Goal: Transaction & Acquisition: Purchase product/service

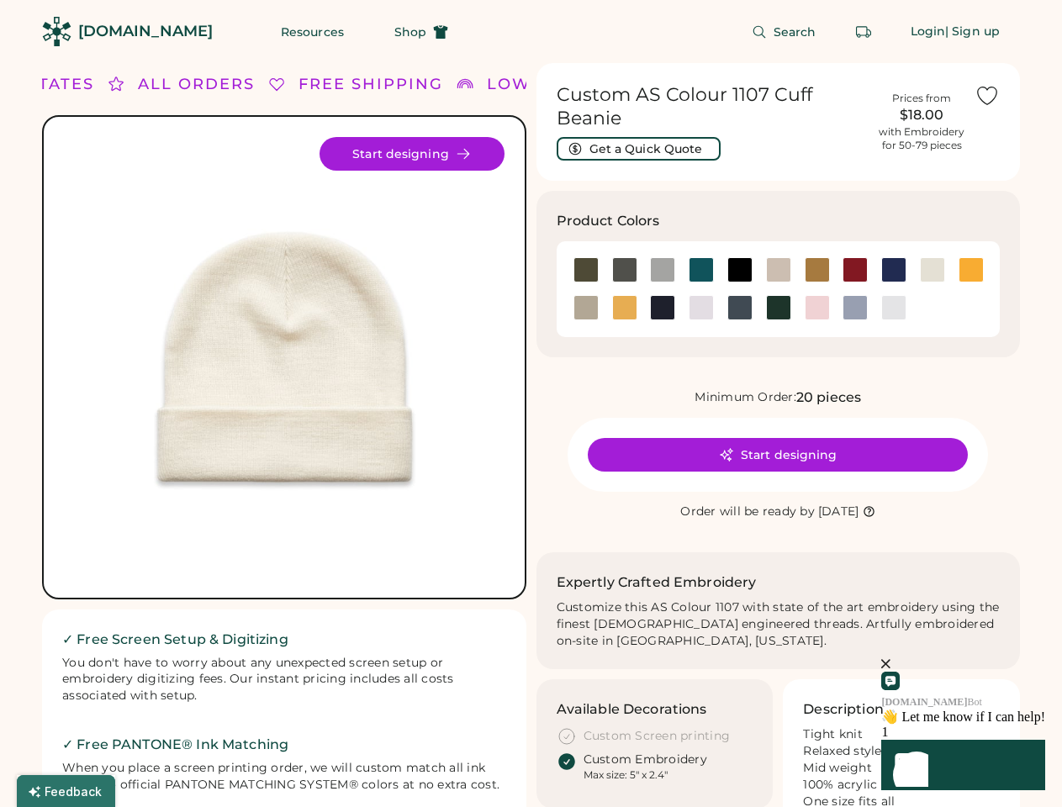
click at [531, 404] on div "FREE SHIPPING LOWER 48 STATES ALL ORDERS FREE SHIPPING LOWER 48 STATES ALL ORDE…" at bounding box center [531, 535] width 978 height 945
click at [531, 435] on div "FREE SHIPPING LOWER 48 STATES ALL ORDERS FREE SHIPPING LOWER 48 STATES ALL ORDE…" at bounding box center [531, 535] width 978 height 945
click at [284, 435] on img at bounding box center [284, 357] width 441 height 441
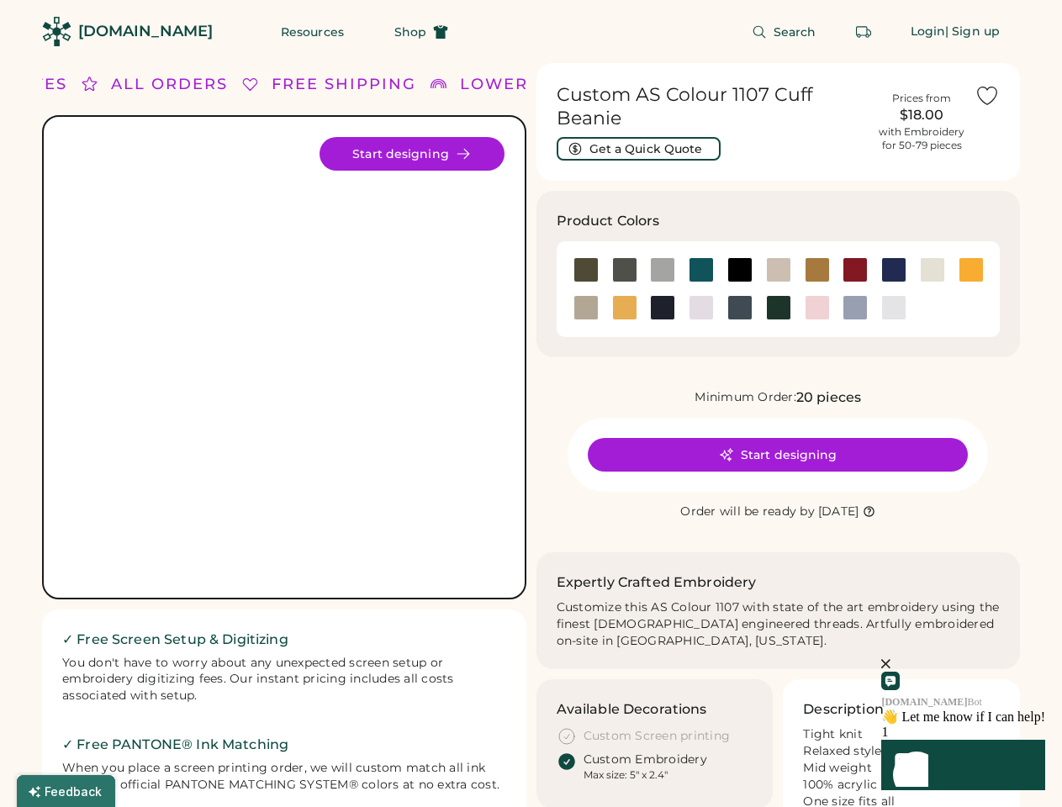
click at [284, 84] on div "FREE SHIPPING" at bounding box center [344, 84] width 145 height 23
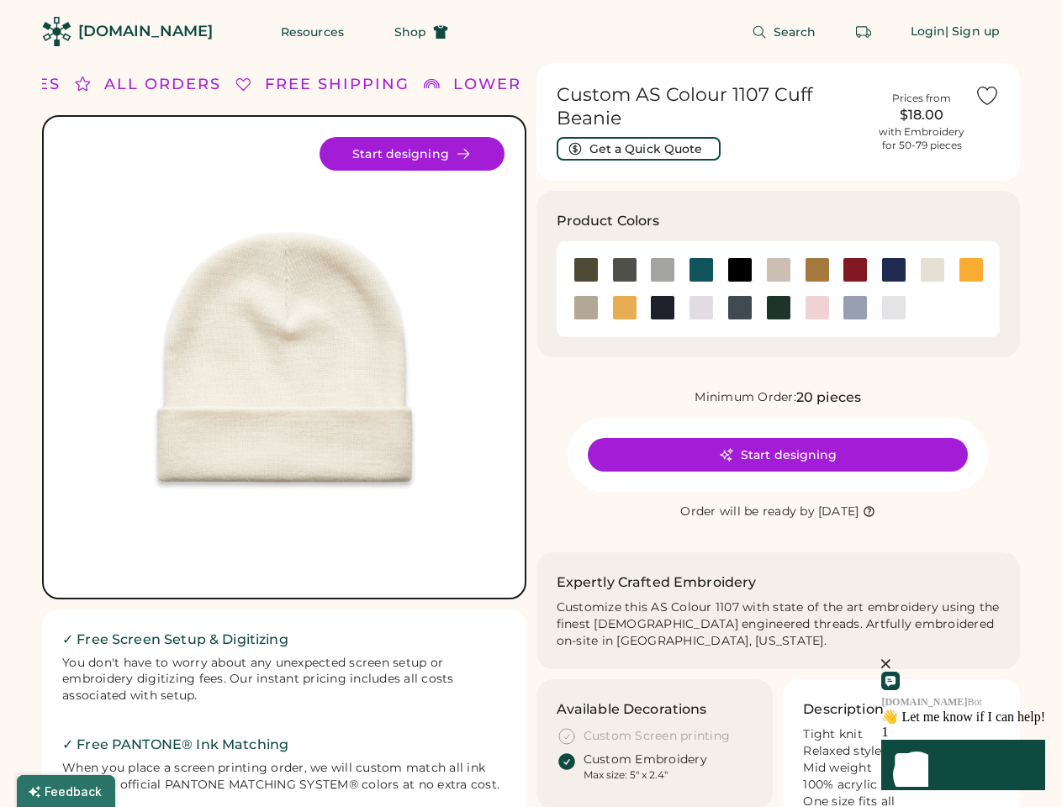
click at [503, 84] on div "LOWER 48 STATES" at bounding box center [538, 84] width 170 height 23
click at [47, 84] on icon at bounding box center [55, 84] width 17 height 17
click at [116, 84] on div "ALL ORDERS" at bounding box center [135, 84] width 117 height 23
